Goal: Task Accomplishment & Management: Use online tool/utility

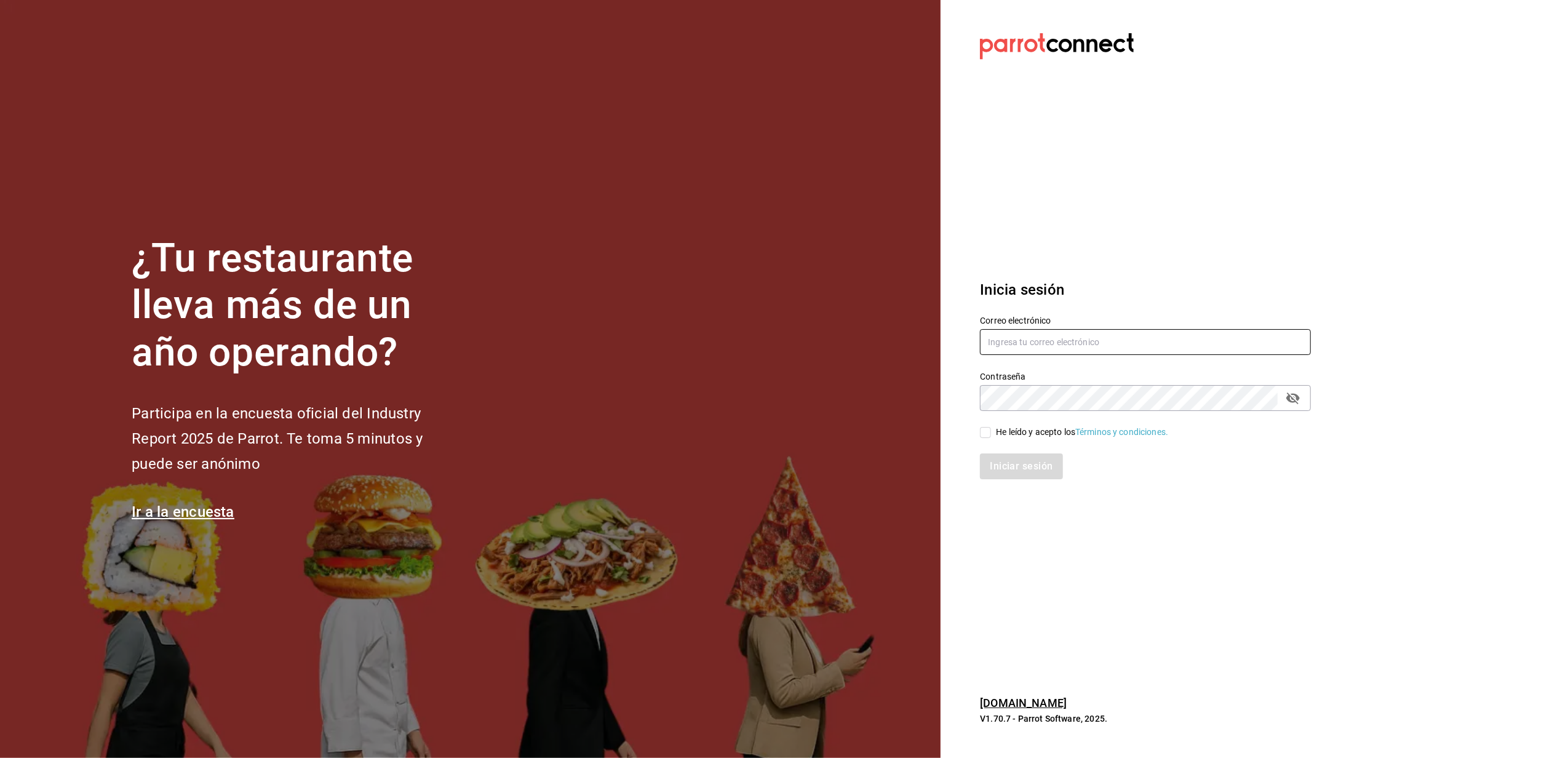
type input "[EMAIL_ADDRESS][DOMAIN_NAME]"
click at [983, 431] on input "He leído y acepto los Términos y condiciones." at bounding box center [986, 433] width 11 height 11
checkbox input "true"
click at [1002, 454] on button "Iniciar sesión" at bounding box center [1022, 466] width 84 height 26
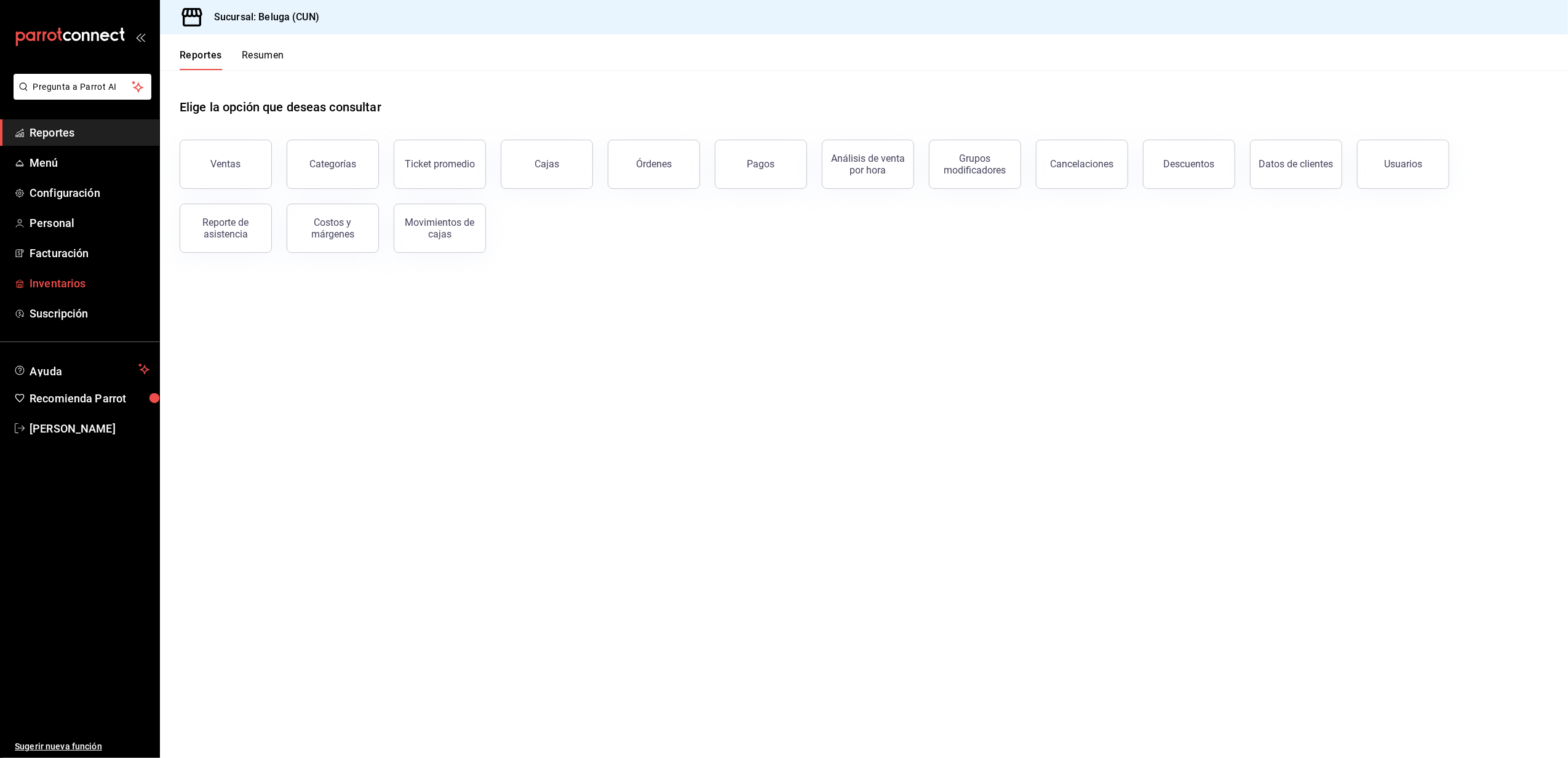
click at [61, 278] on span "Inventarios" at bounding box center [89, 283] width 120 height 16
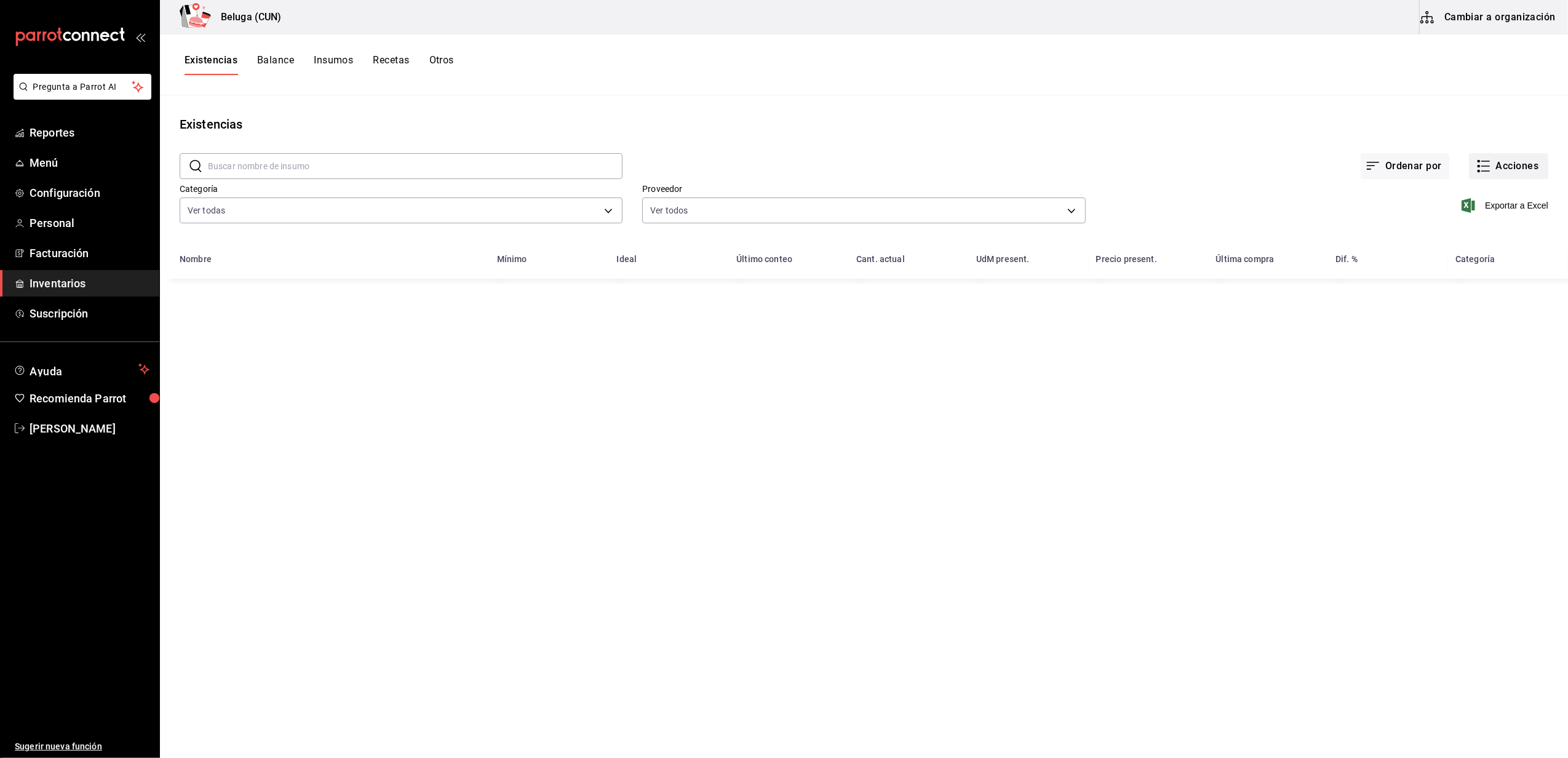
click at [1497, 171] on button "Acciones" at bounding box center [1509, 165] width 79 height 26
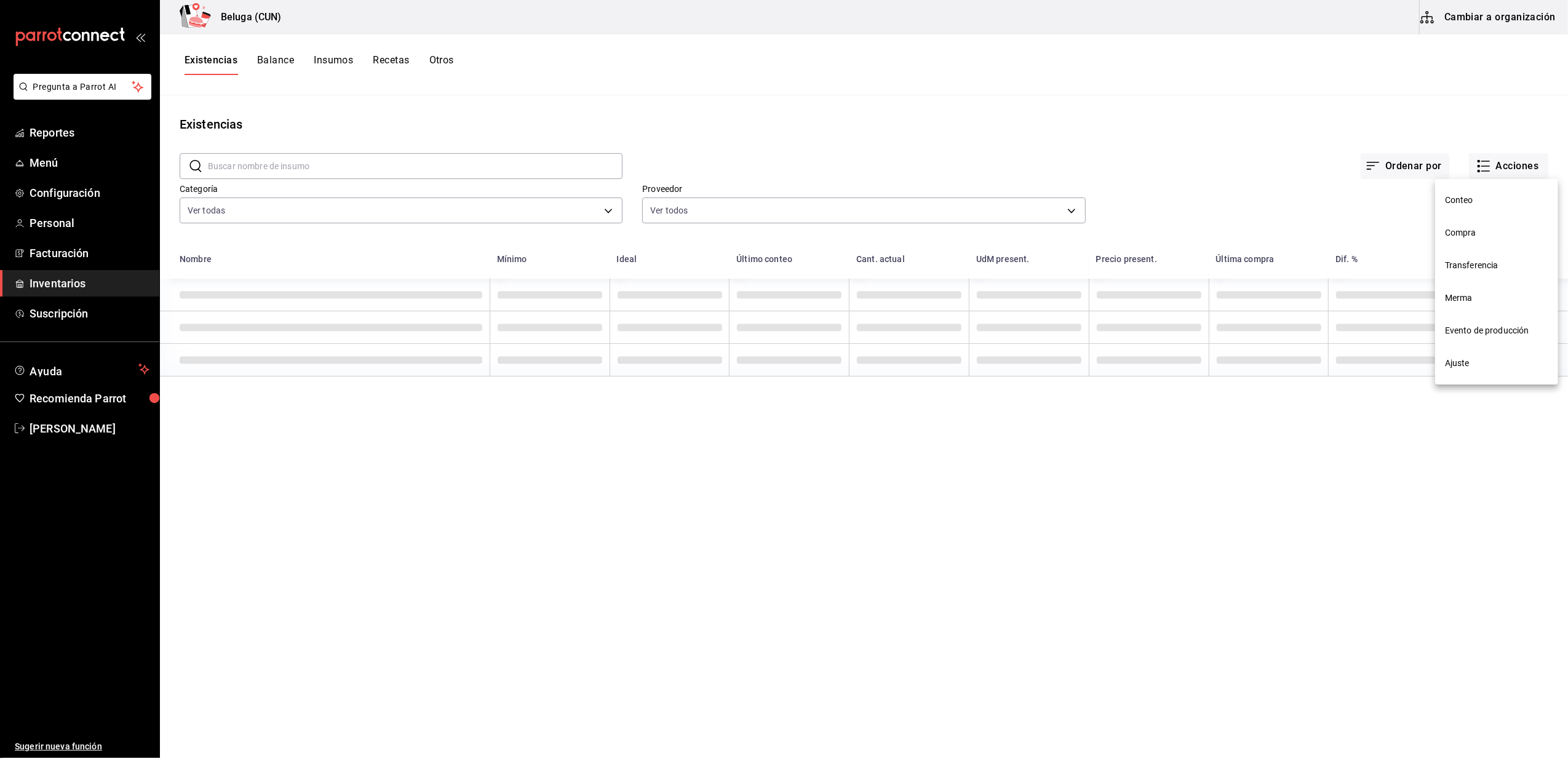
click at [1459, 239] on li "Compra" at bounding box center [1497, 233] width 123 height 33
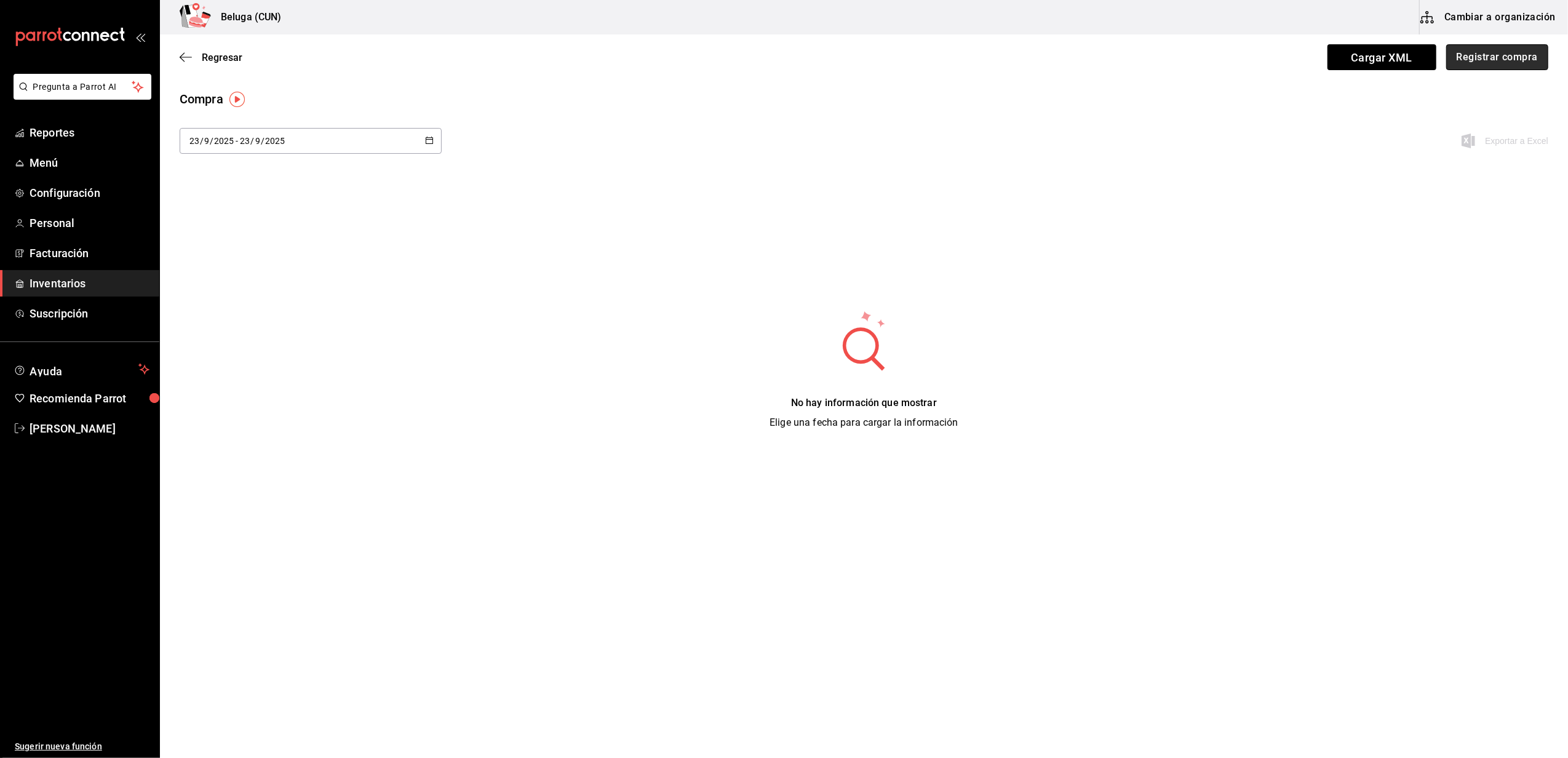
click at [1509, 55] on button "Registrar compra" at bounding box center [1497, 57] width 103 height 26
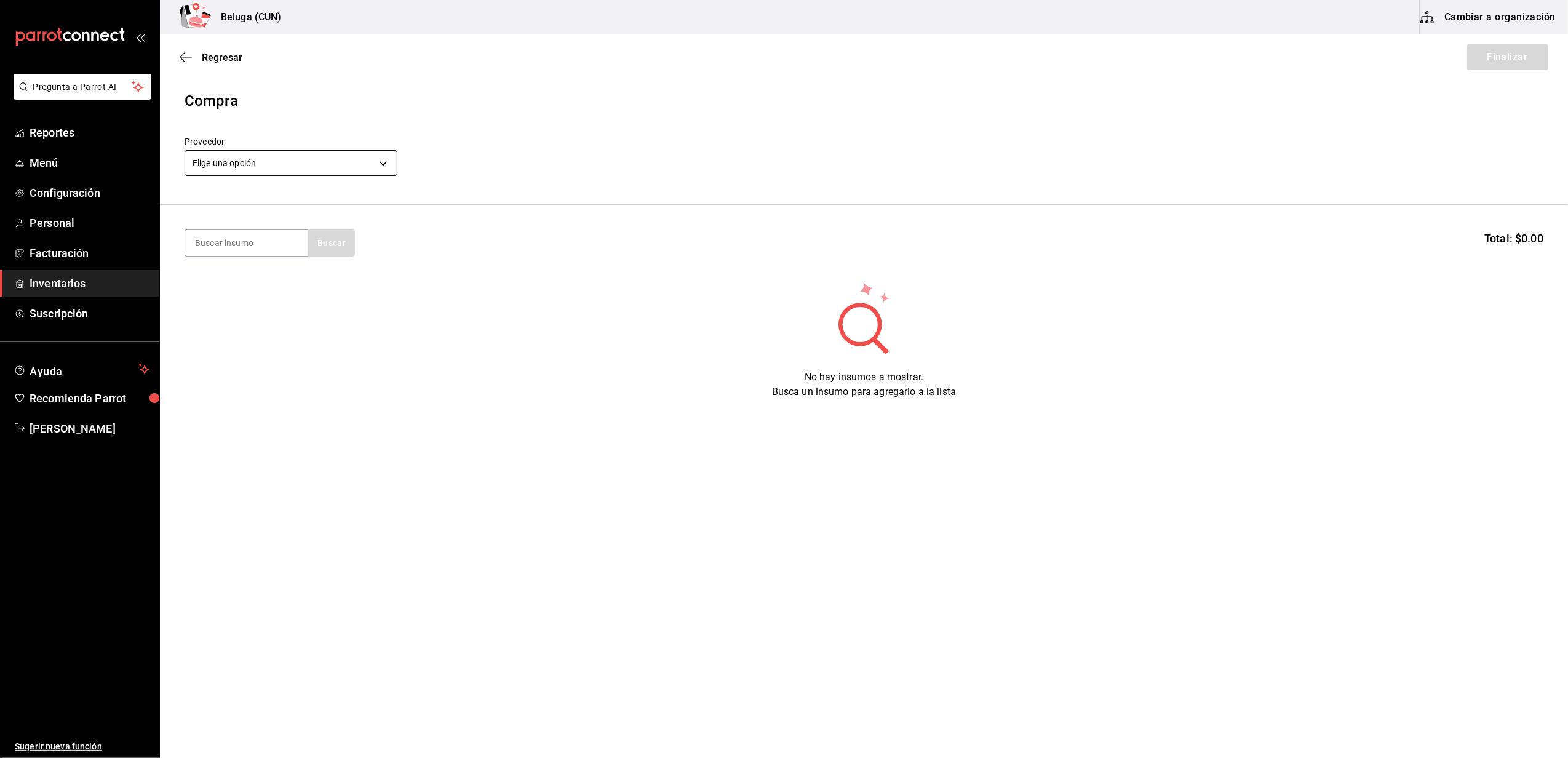
click at [326, 164] on body "Pregunta a Parrot AI Reportes Menú Configuración Personal Facturación Inventari…" at bounding box center [784, 344] width 1568 height 688
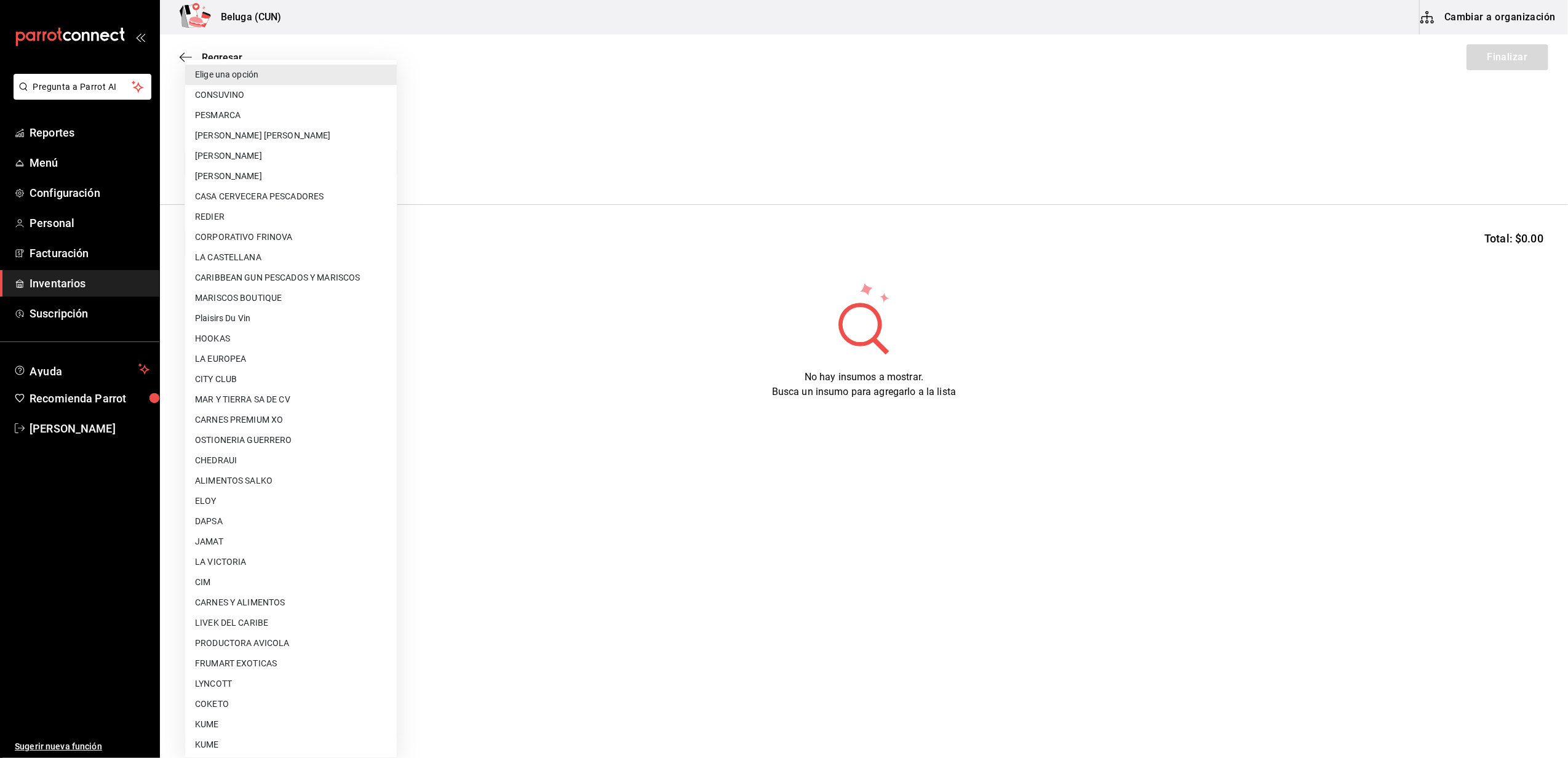
scroll to position [409, 0]
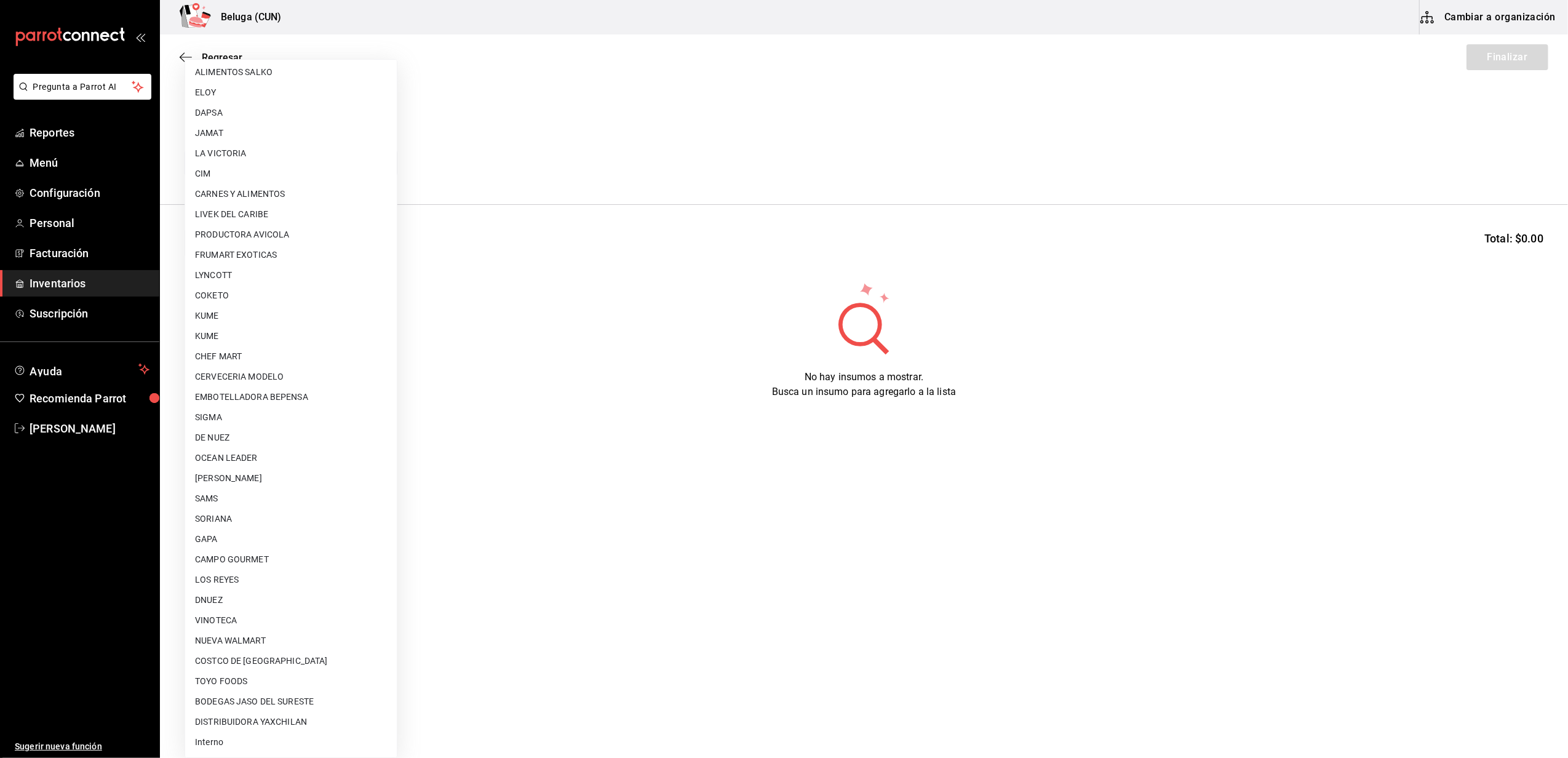
click at [249, 659] on li "COSTCO DE MEXICO" at bounding box center [290, 661] width 212 height 20
type input "cdbea13b-e5b7-403f-91b2-065693734017"
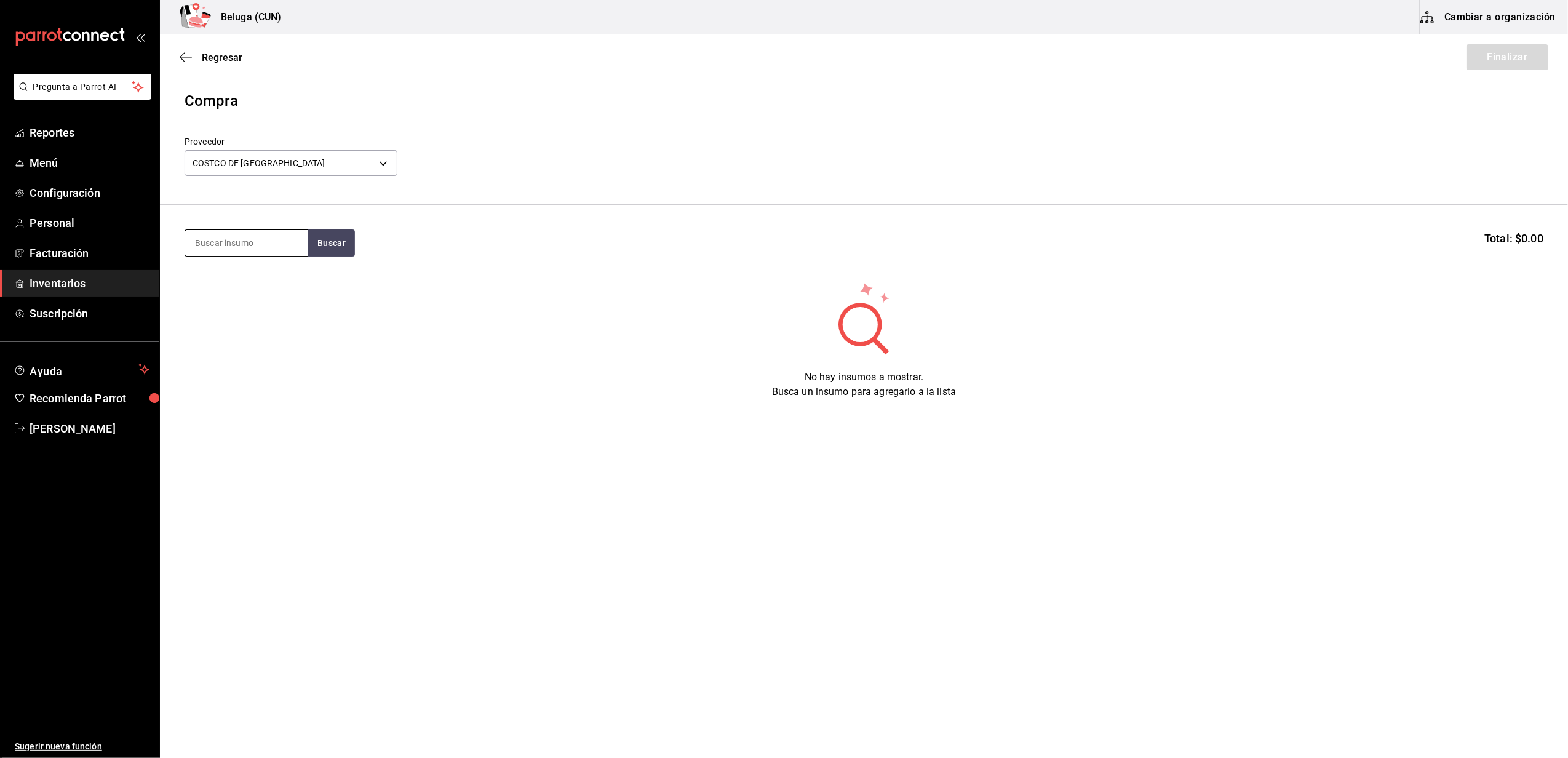
click at [276, 254] on section "Buscar Total: $0.00" at bounding box center [864, 243] width 1408 height 76
click at [276, 242] on input at bounding box center [246, 242] width 123 height 26
type input "burr"
click at [269, 276] on div "POST. QUESO BURRATA BELGIOIOSO" at bounding box center [246, 286] width 103 height 30
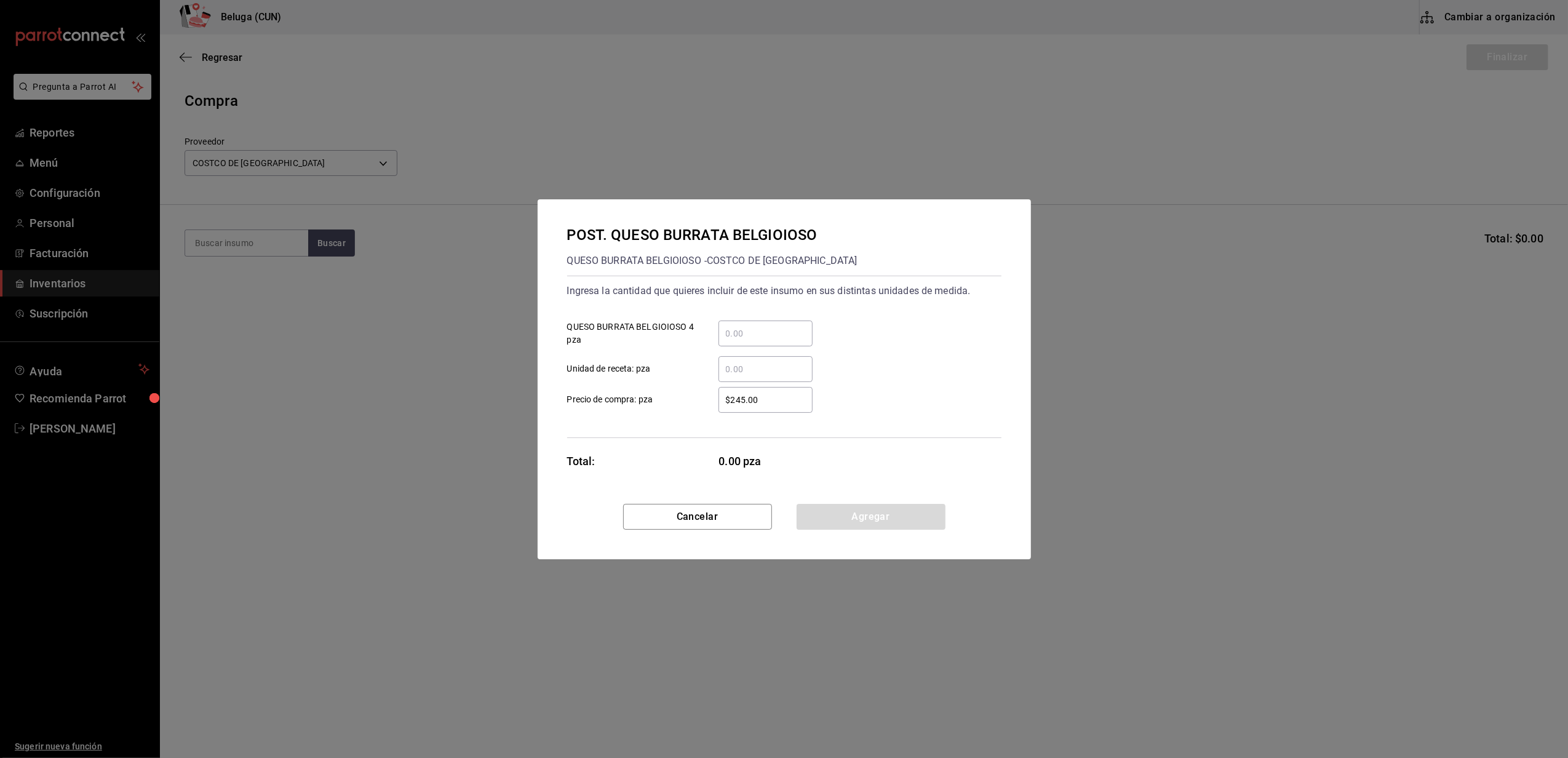
click at [756, 337] on input "​ QUESO BURRATA BELGIOIOSO 4 pza" at bounding box center [765, 333] width 94 height 15
type input "3"
click at [714, 370] on div "​" at bounding box center [756, 369] width 114 height 26
click at [718, 370] on input "​ Unidad de receta: pza" at bounding box center [765, 369] width 94 height 15
drag, startPoint x: 768, startPoint y: 400, endPoint x: 666, endPoint y: 397, distance: 102.0
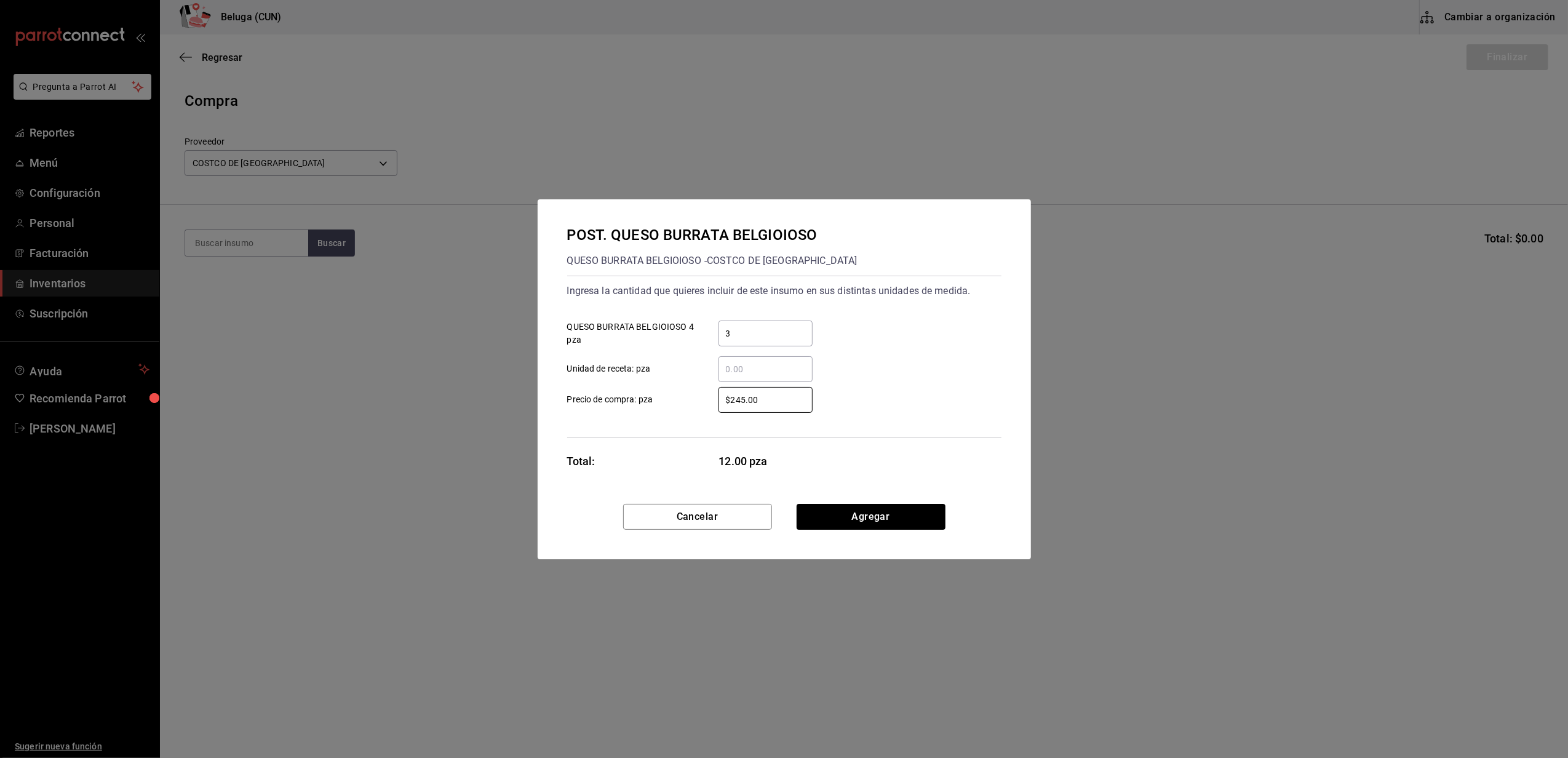
click at [667, 397] on label "$245.00 ​ Precio de compra: pza" at bounding box center [690, 399] width 245 height 26
type input "$203.58"
click at [849, 508] on button "Agregar" at bounding box center [871, 516] width 149 height 26
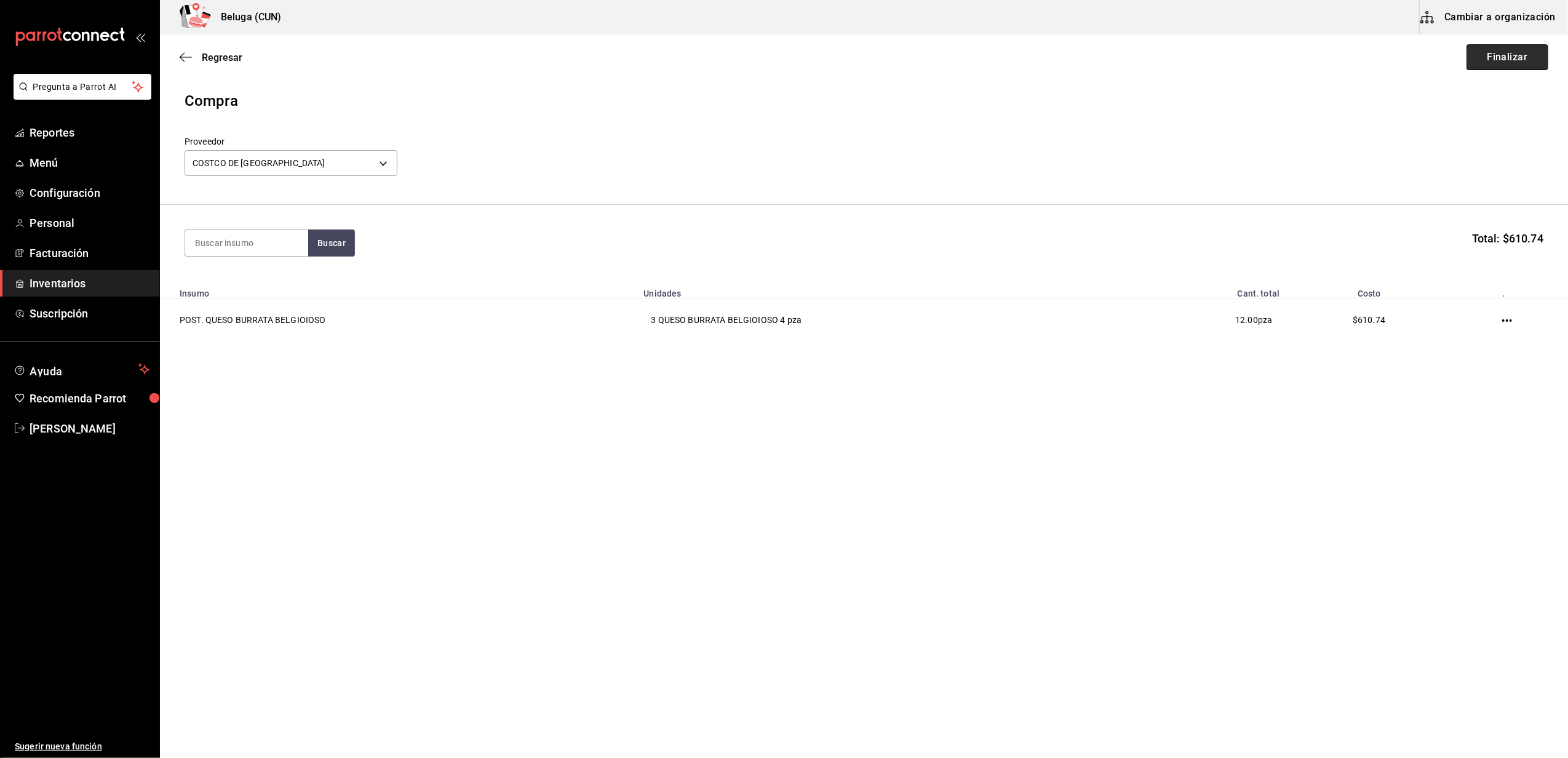
click at [1507, 62] on button "Finalizar" at bounding box center [1507, 57] width 82 height 26
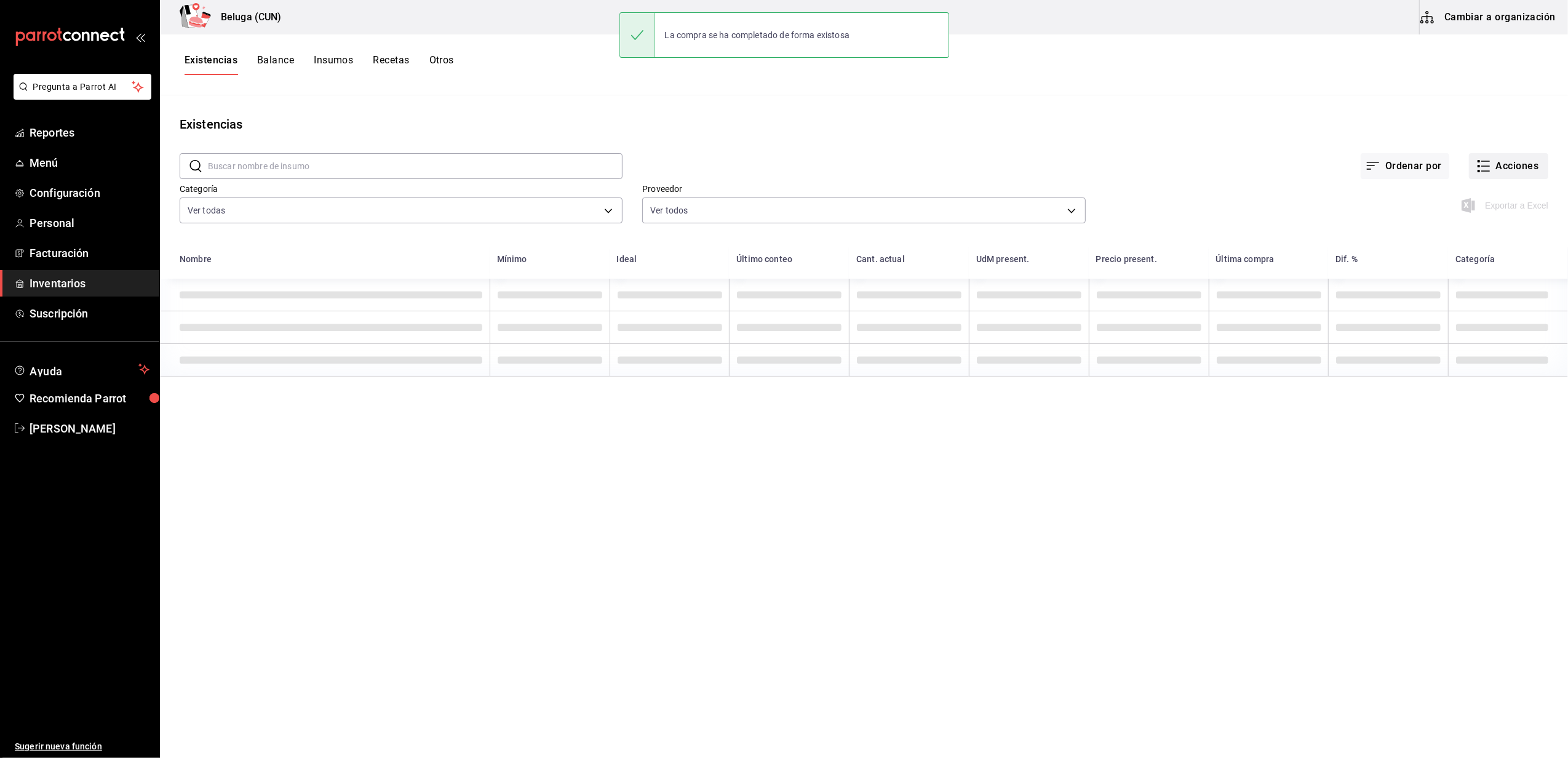
click at [1501, 163] on button "Acciones" at bounding box center [1509, 165] width 79 height 26
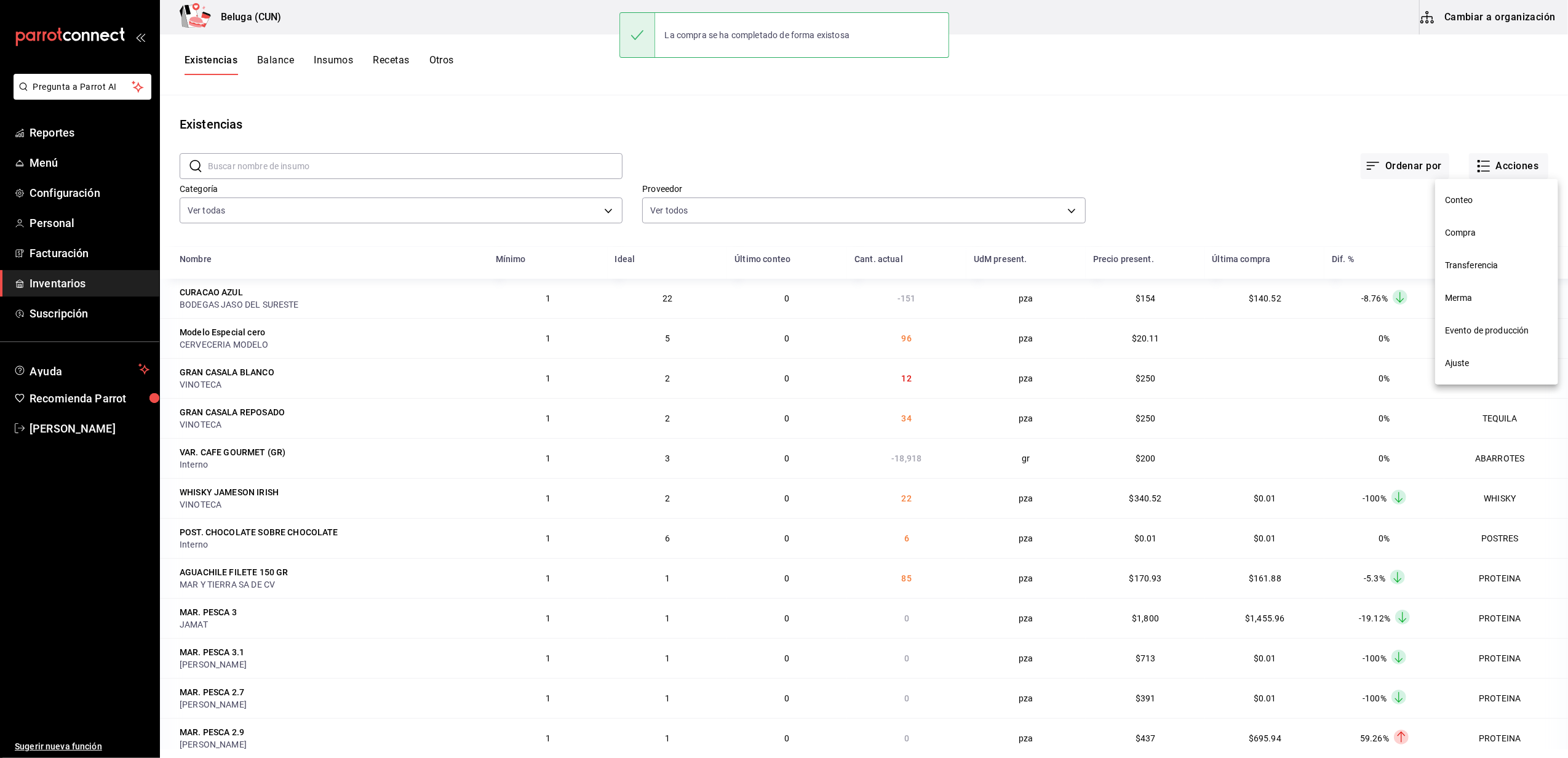
click at [1478, 229] on span "Compra" at bounding box center [1497, 233] width 103 height 13
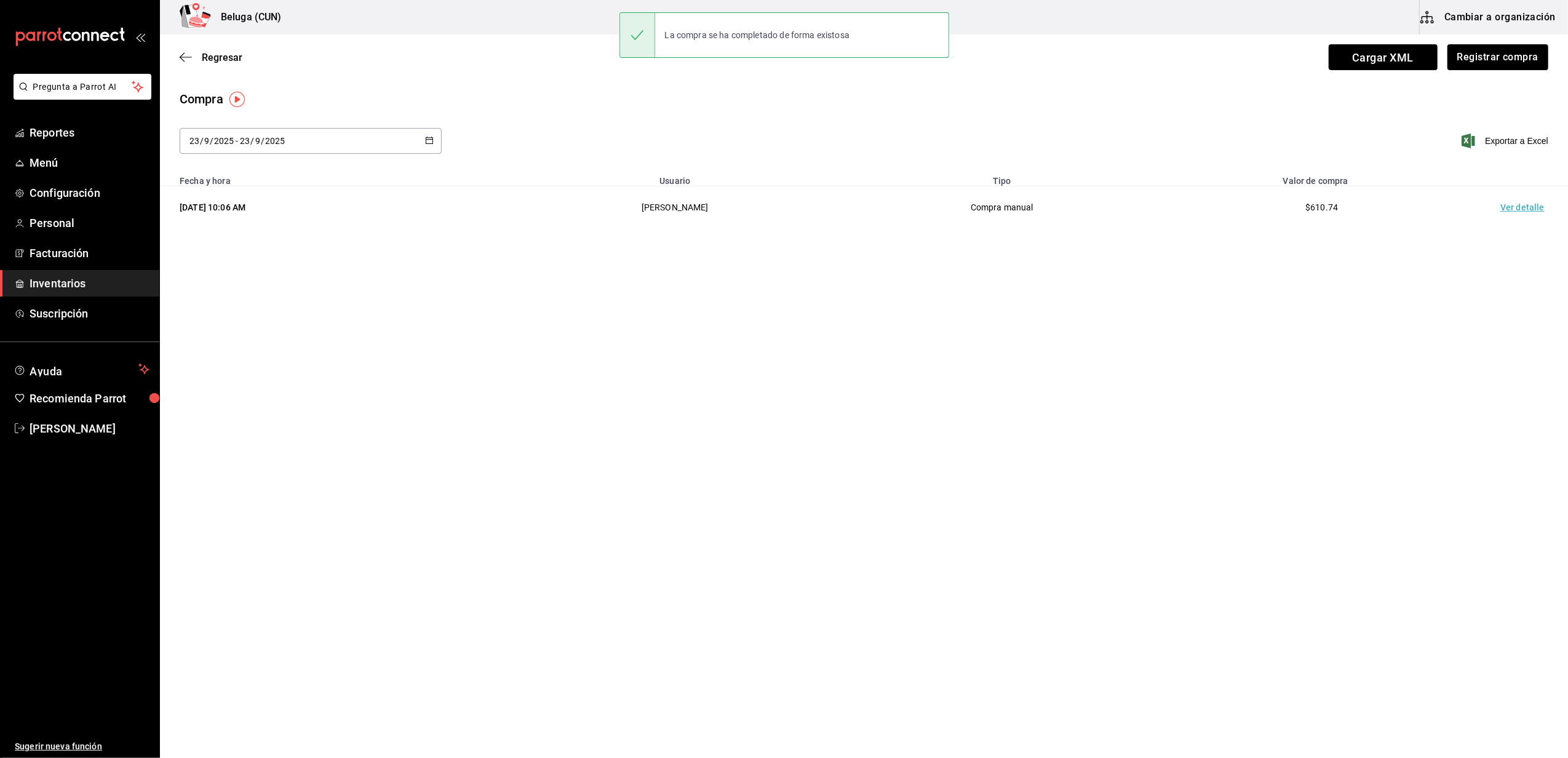
click at [1514, 206] on td "Ver detalle" at bounding box center [1525, 207] width 86 height 43
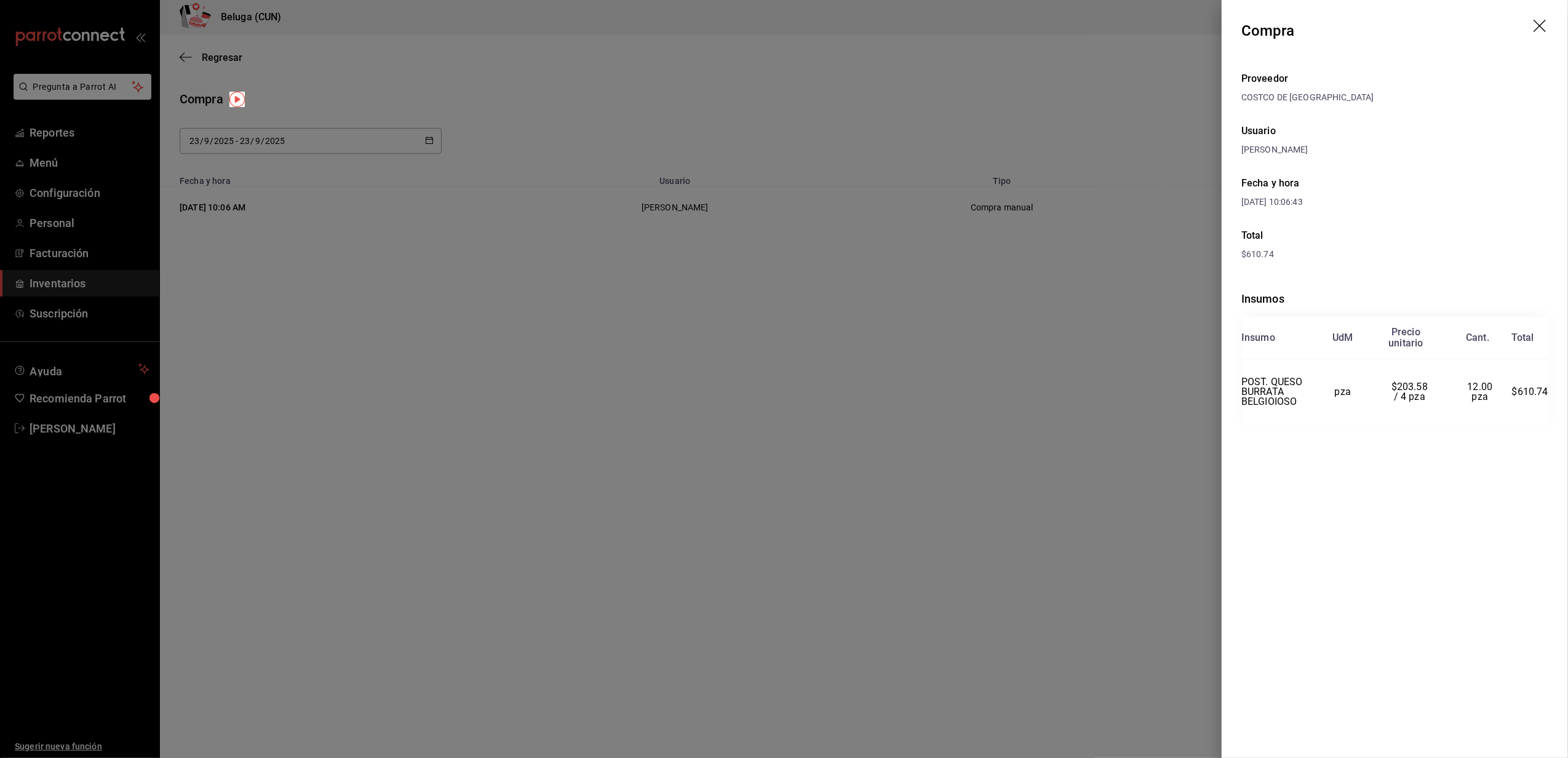
click at [909, 358] on div at bounding box center [784, 379] width 1568 height 758
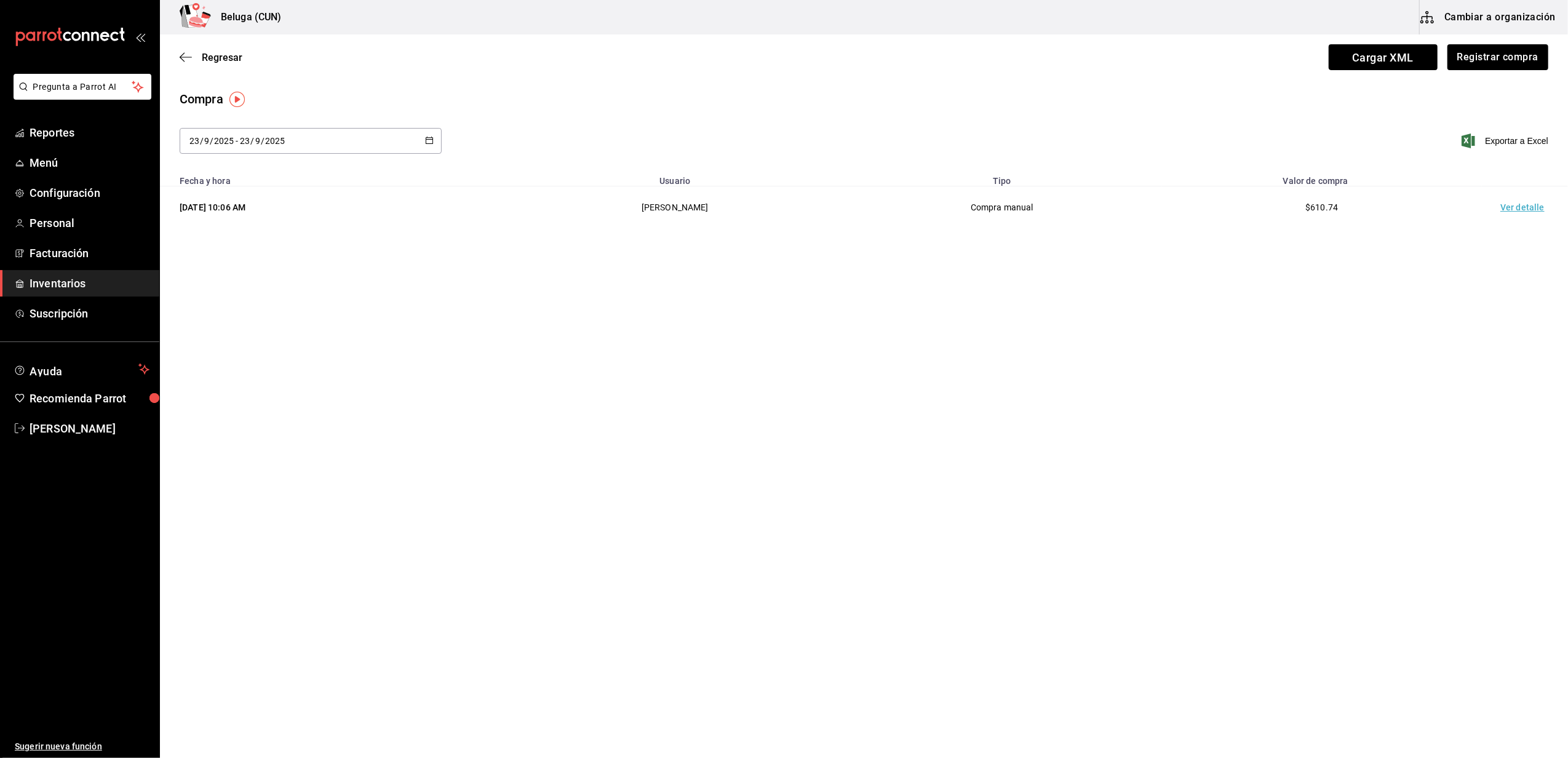
click at [71, 279] on span "Inventarios" at bounding box center [89, 283] width 120 height 16
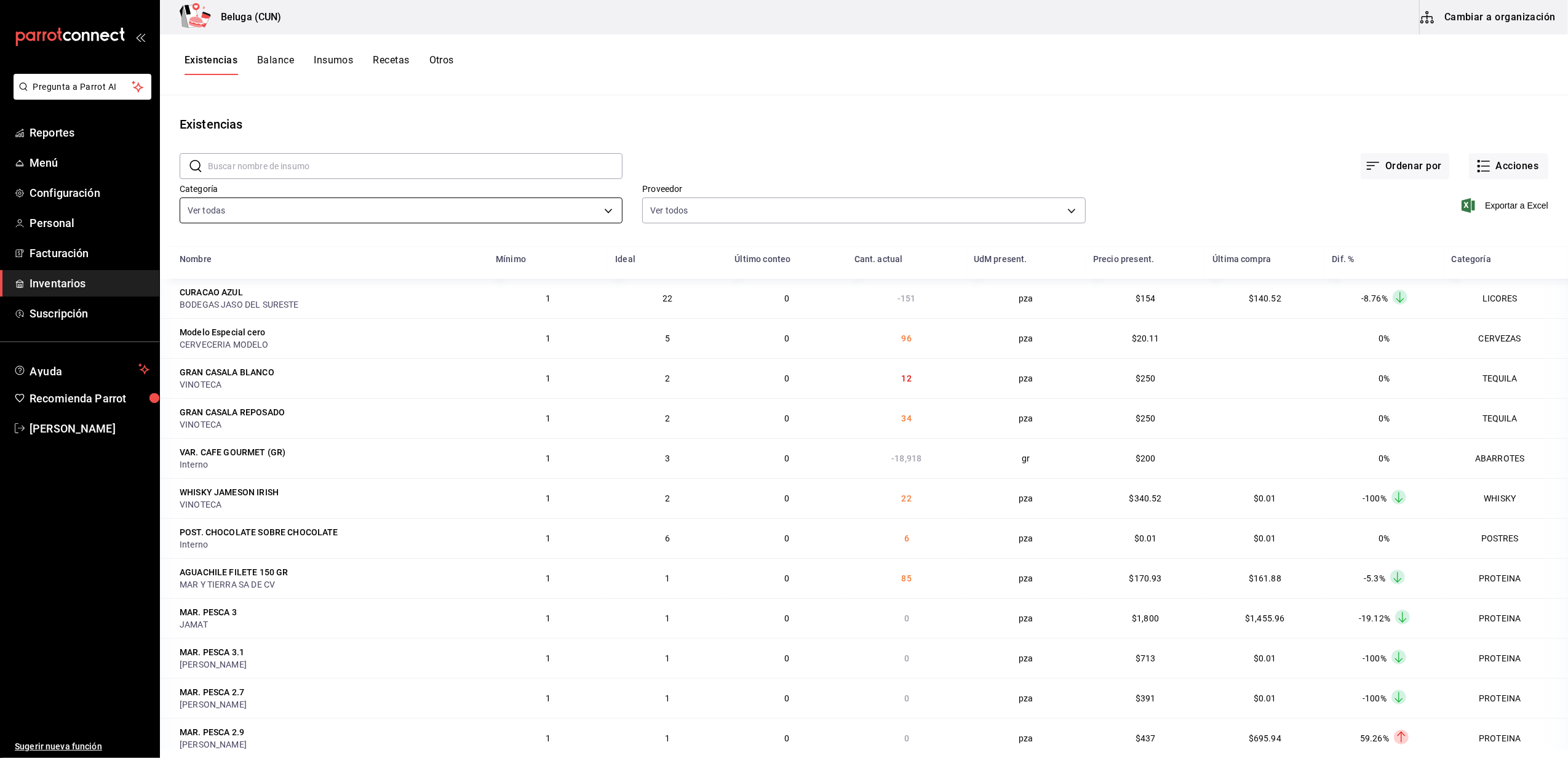
click at [602, 207] on body "Pregunta a Parrot AI Reportes Menú Configuración Personal Facturación Inventari…" at bounding box center [784, 374] width 1568 height 749
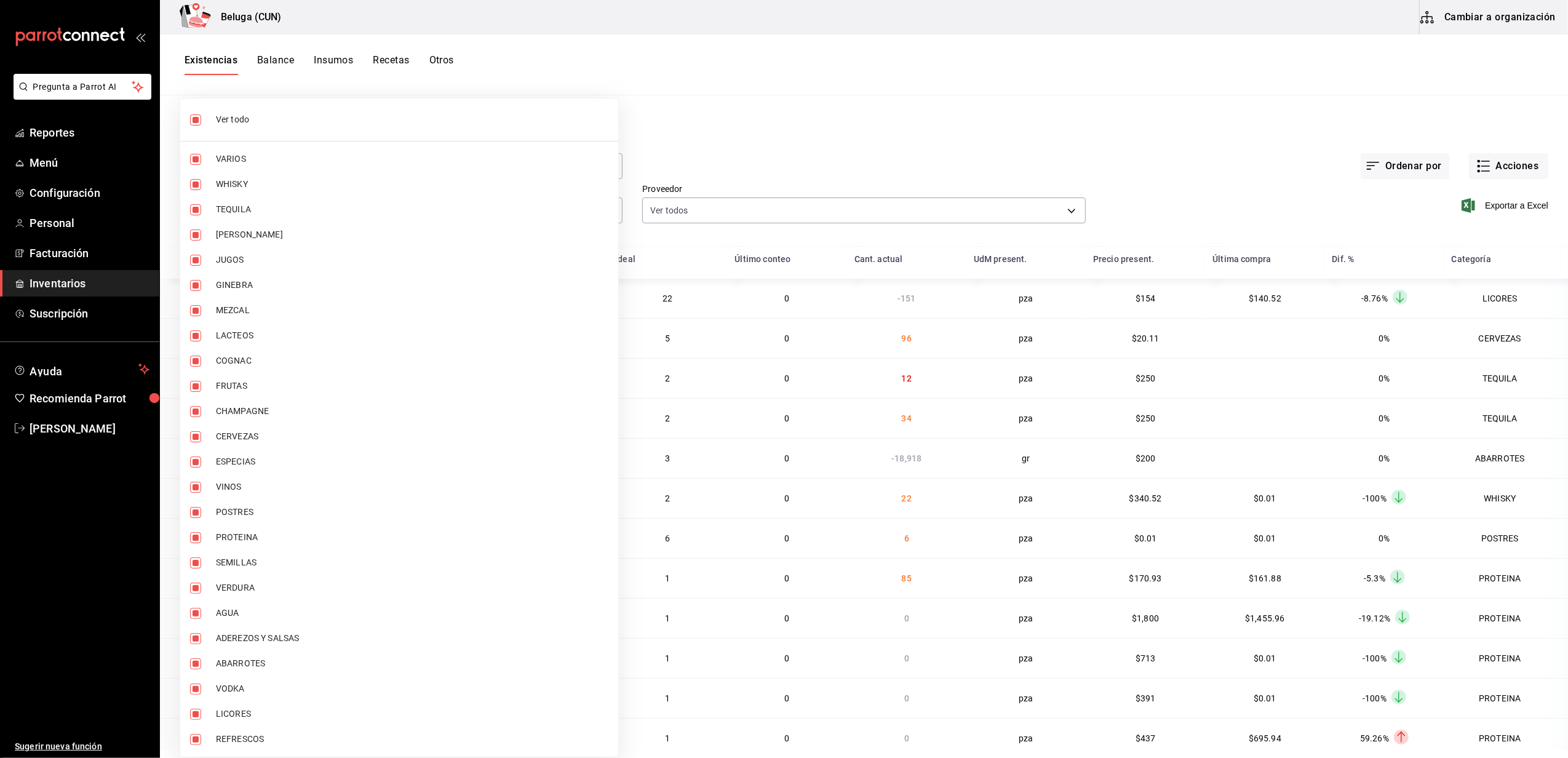
click at [192, 119] on input "checkbox" at bounding box center [196, 120] width 11 height 11
checkbox input "false"
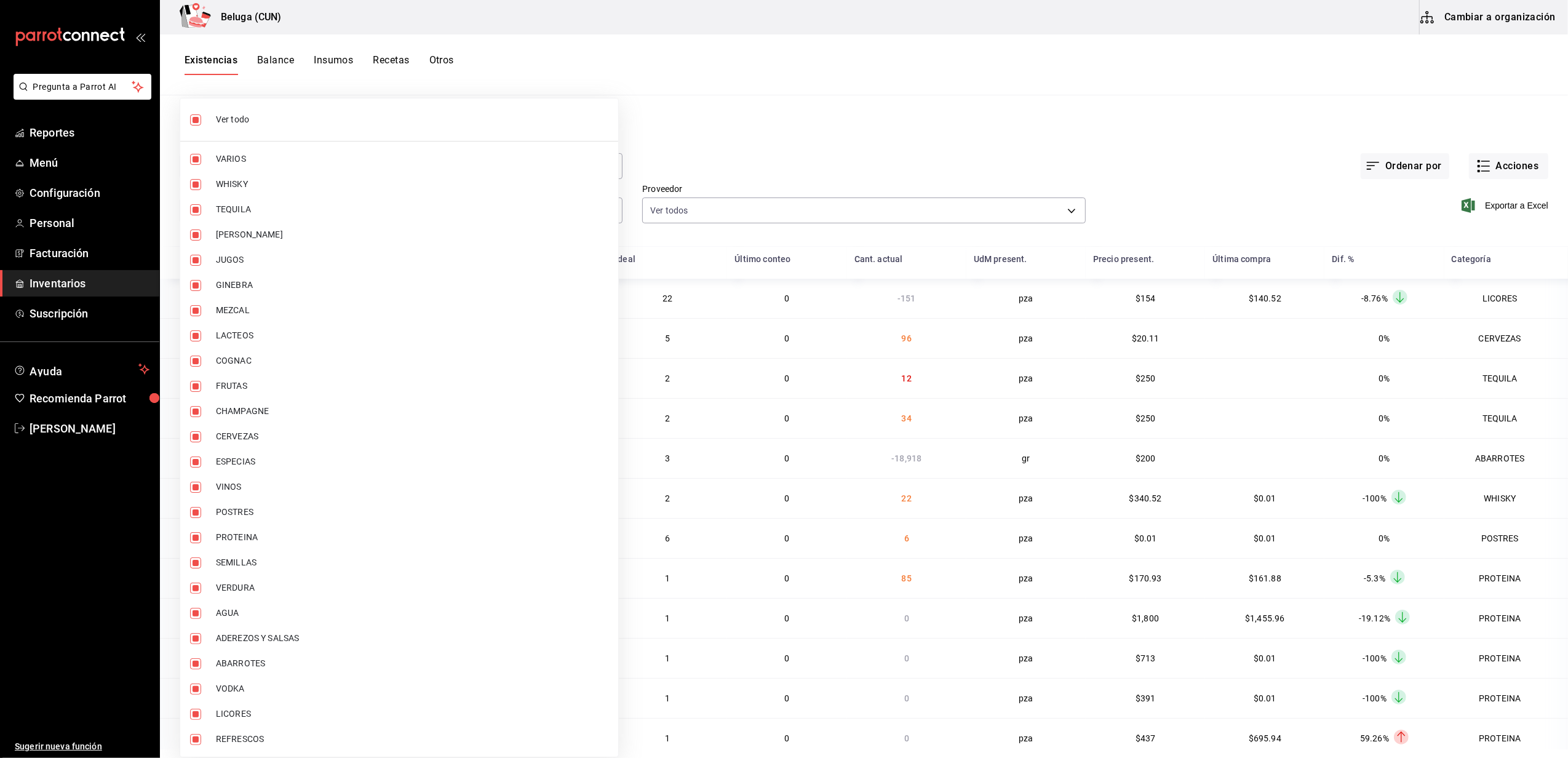
checkbox input "false"
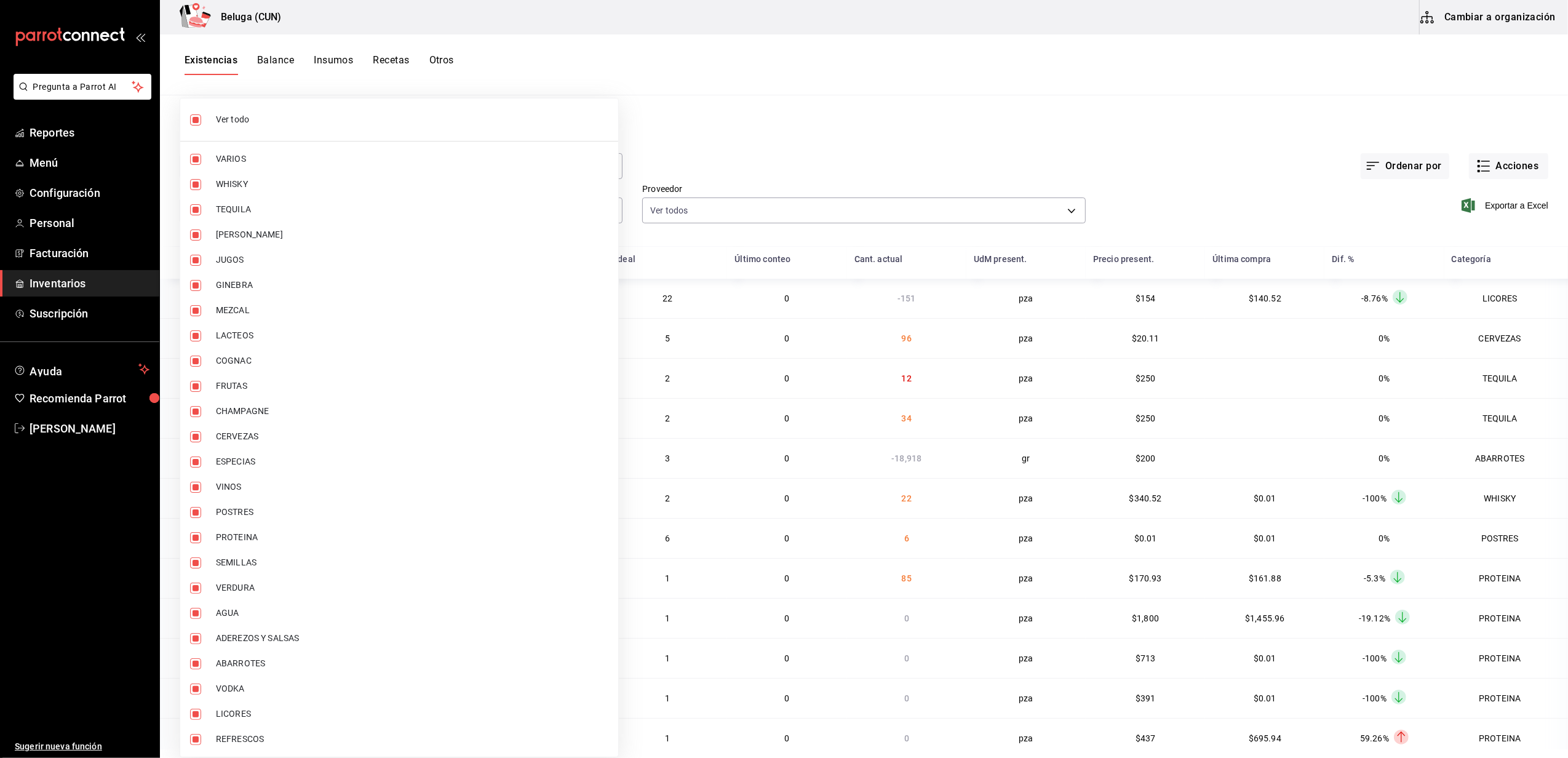
checkbox input "false"
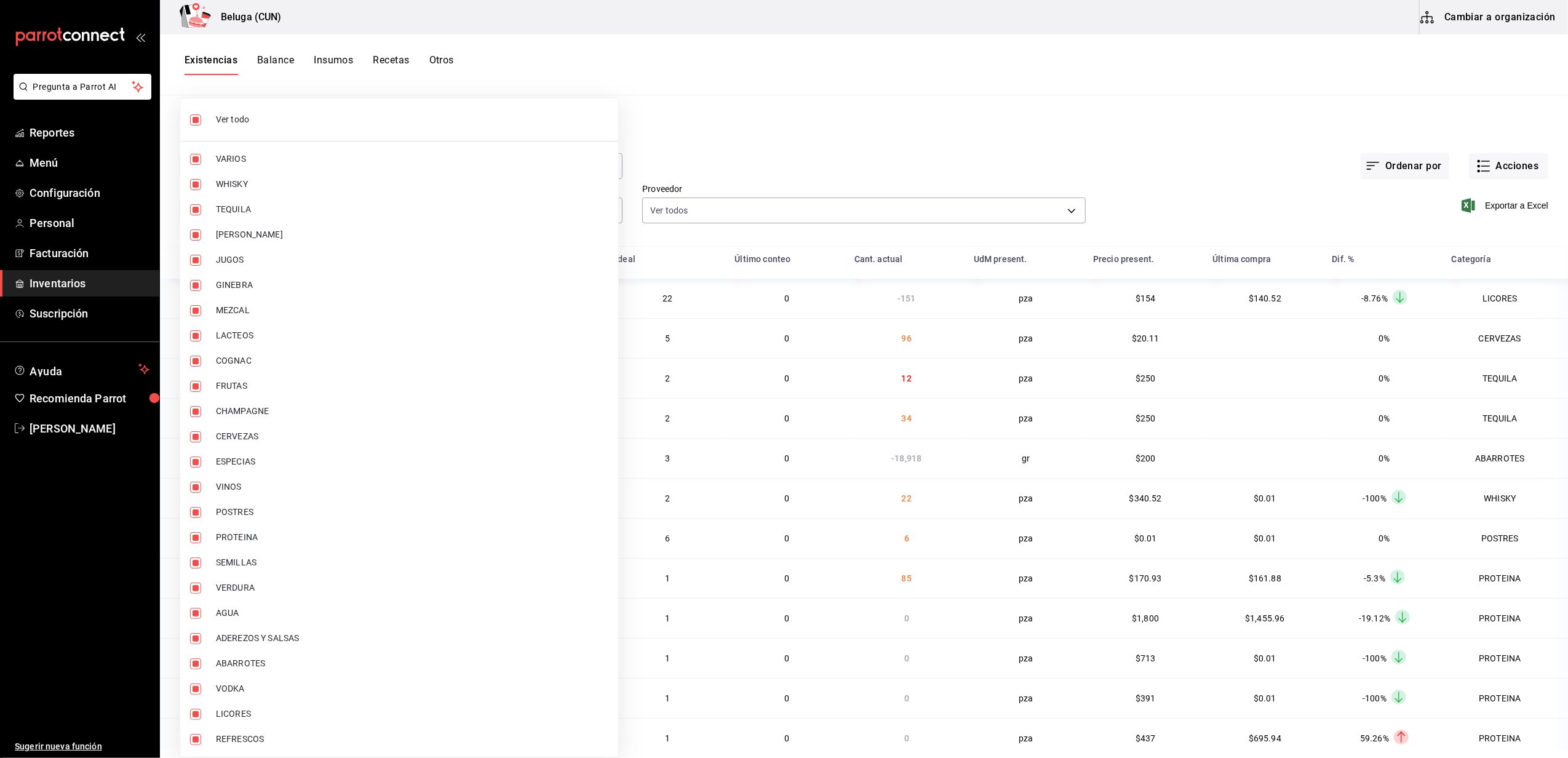
checkbox input "false"
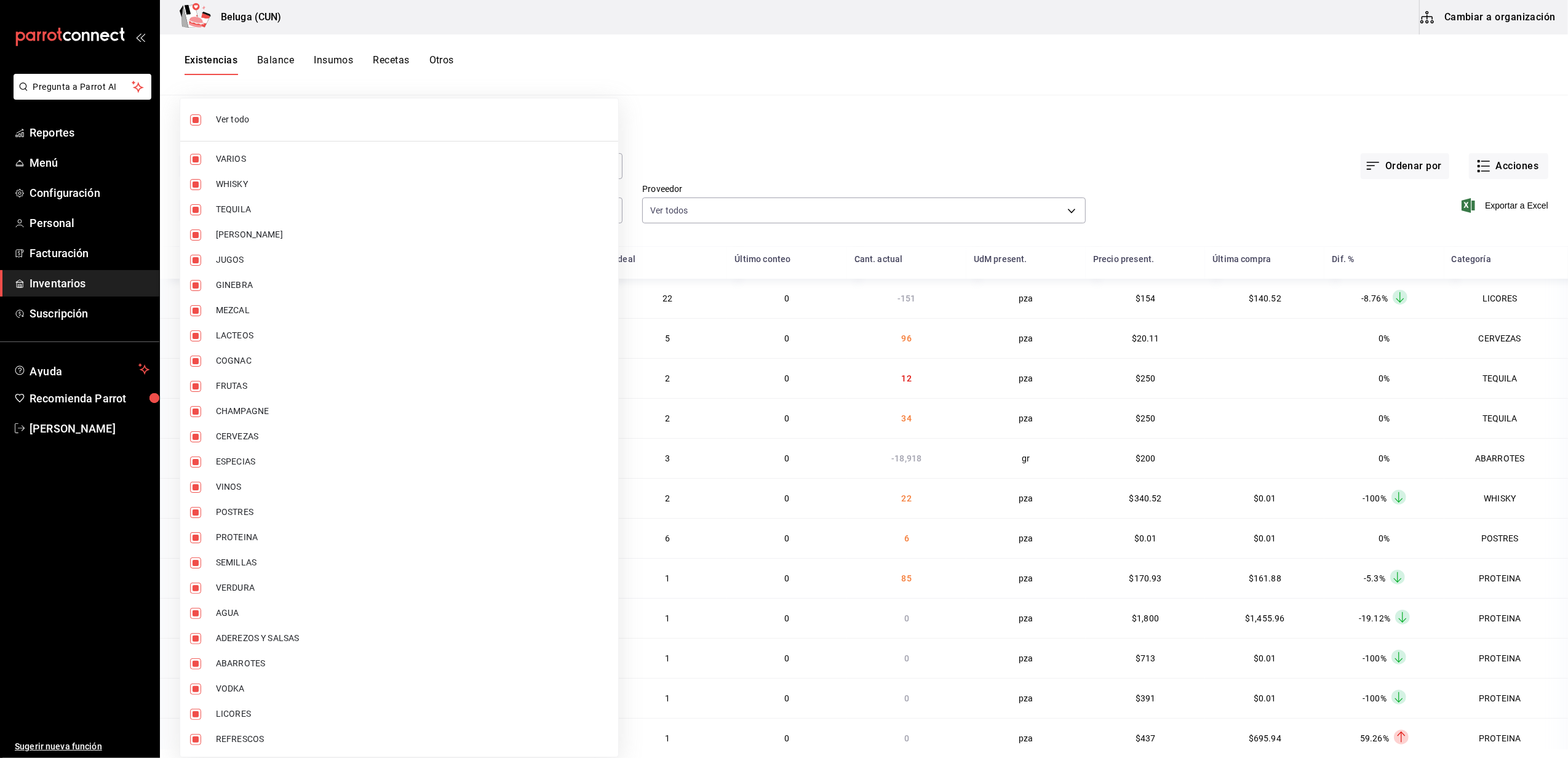
checkbox input "false"
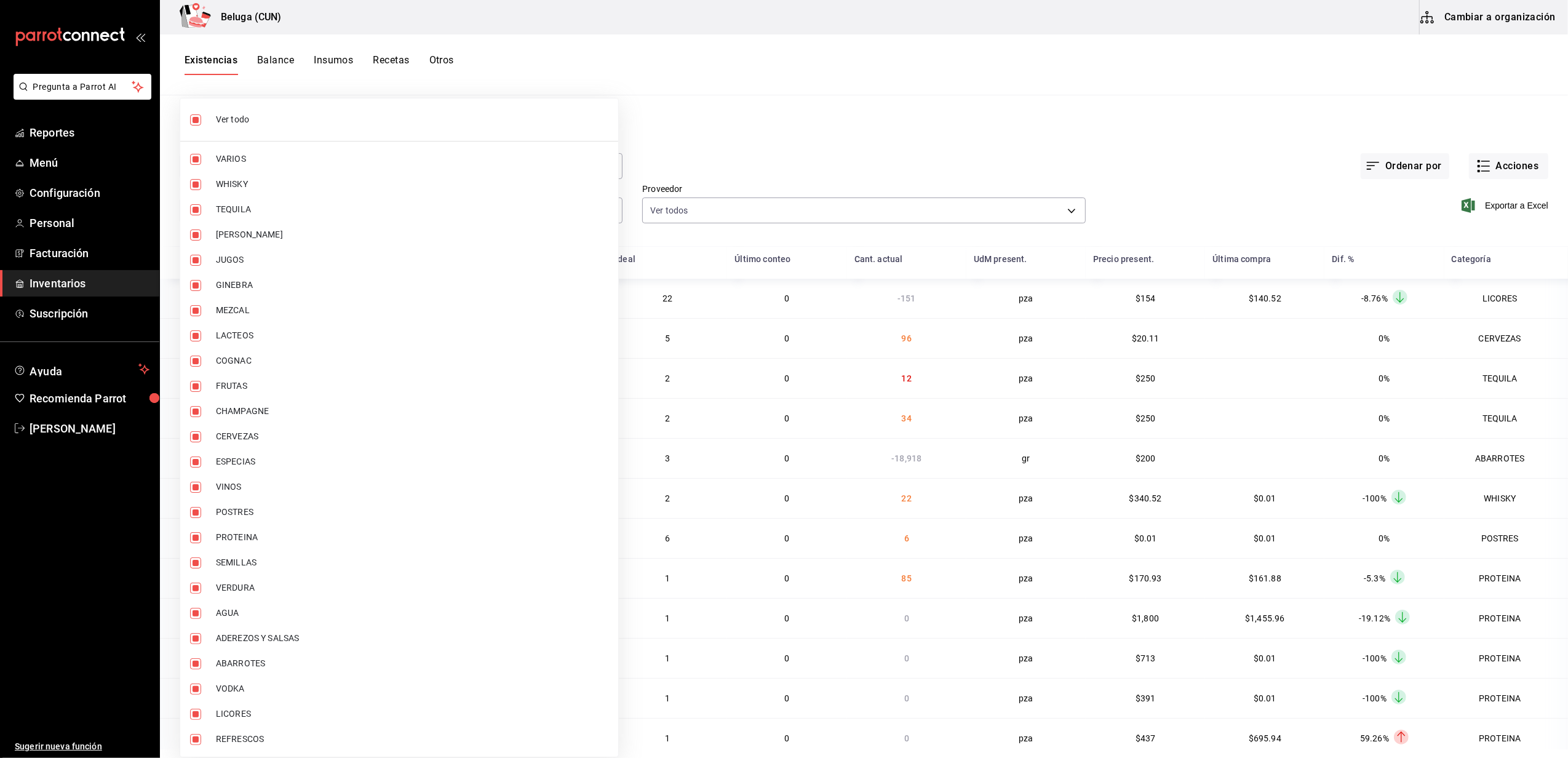
checkbox input "false"
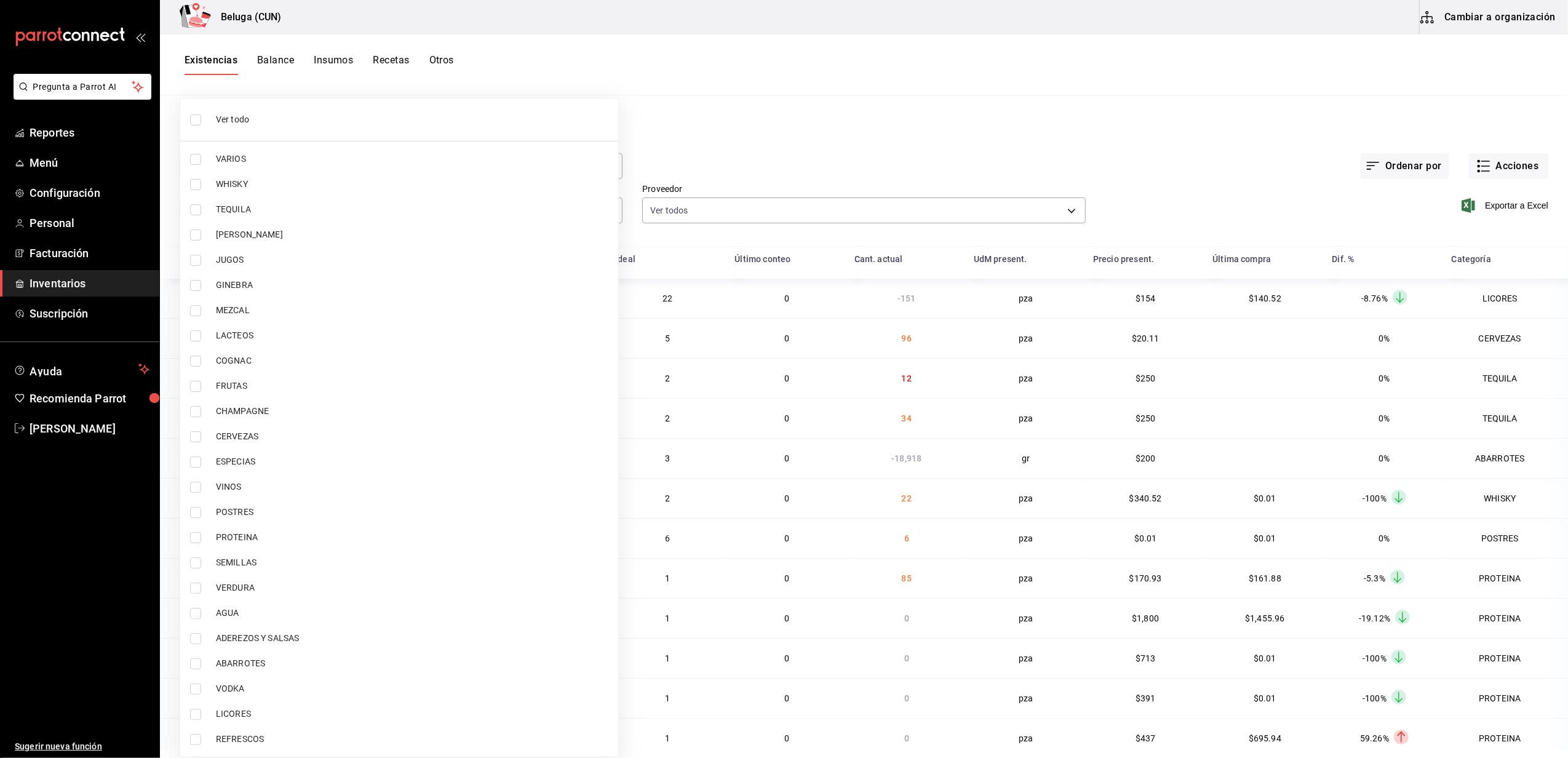
click at [190, 514] on input "checkbox" at bounding box center [196, 513] width 11 height 11
checkbox input "true"
type input "43c9e2b0-4afa-46e8-9575-d8271eaf3d25"
click at [198, 541] on input "checkbox" at bounding box center [196, 537] width 11 height 11
checkbox input "true"
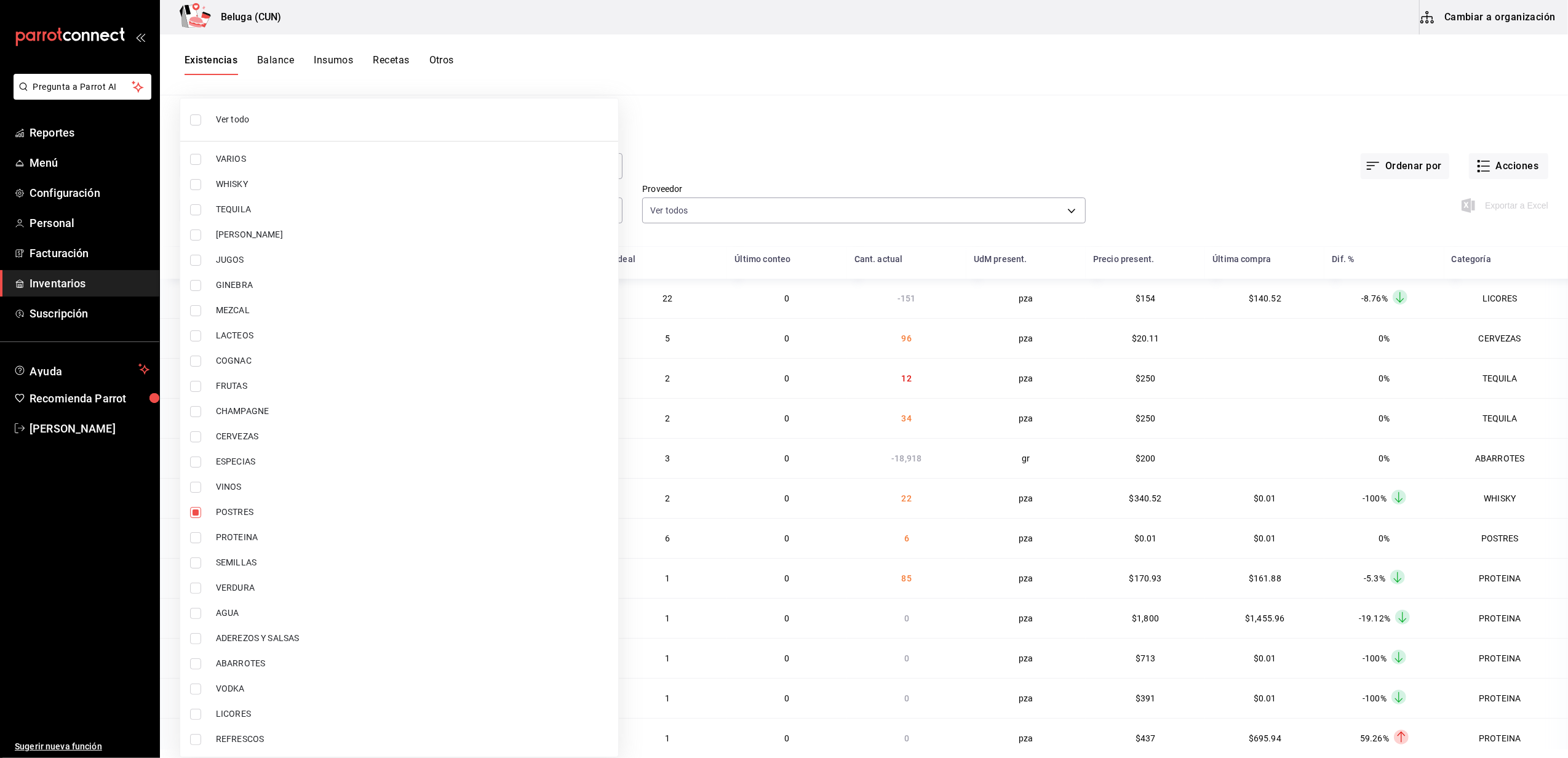
type input "43c9e2b0-4afa-46e8-9575-d8271eaf3d25,49acfc3a-e67d-4012-8994-cdceb58e19f0"
click at [800, 165] on div at bounding box center [784, 379] width 1568 height 758
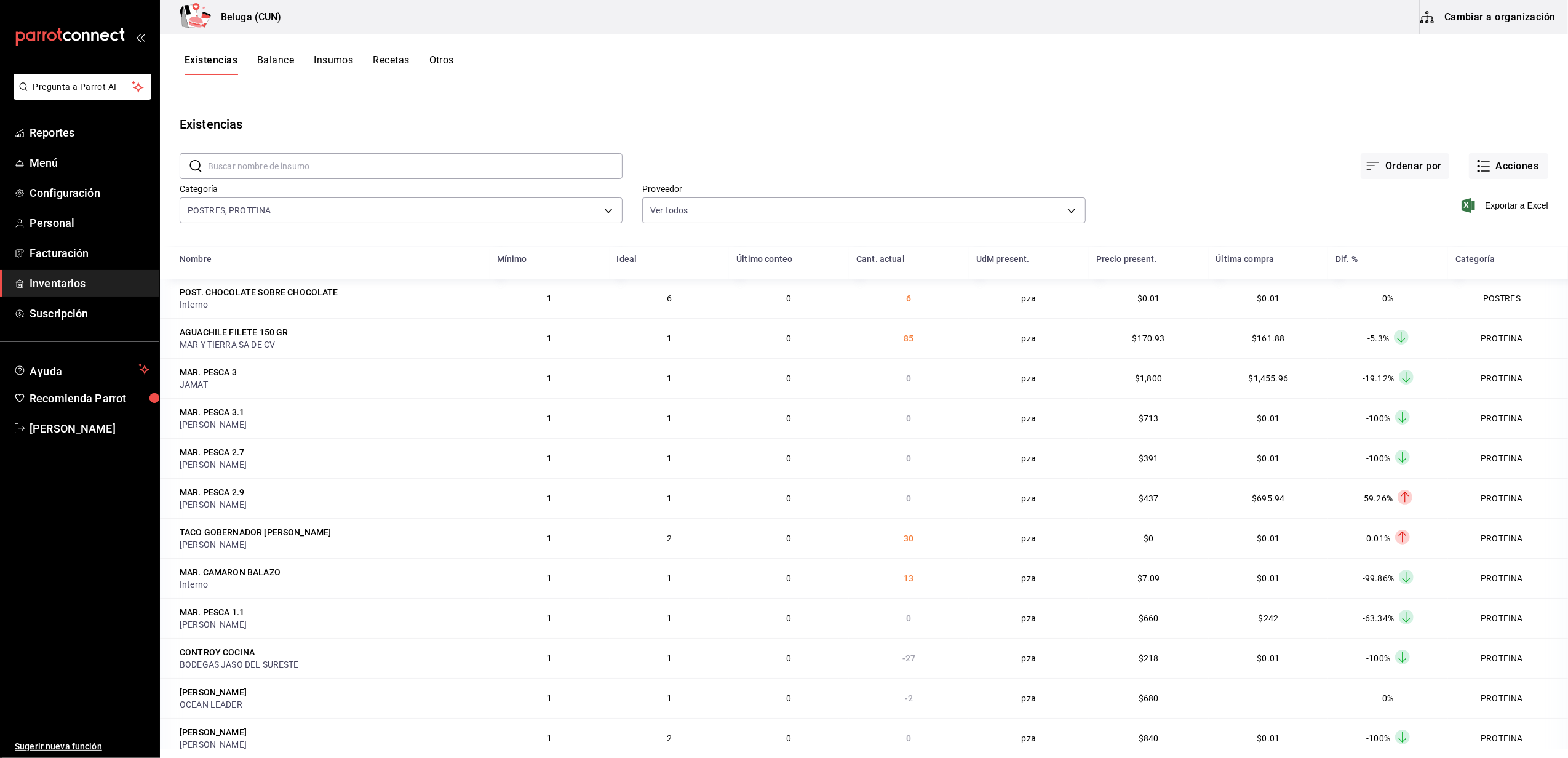
click at [1488, 203] on span "Exportar a Excel" at bounding box center [1506, 205] width 85 height 15
click at [1024, 106] on main "Existencias ​ ​ Ordenar por Acciones Categoría POSTRES, PROTEINA 43c9e2b0-4afa-…" at bounding box center [864, 422] width 1408 height 654
